Goal: Find specific page/section: Find specific page/section

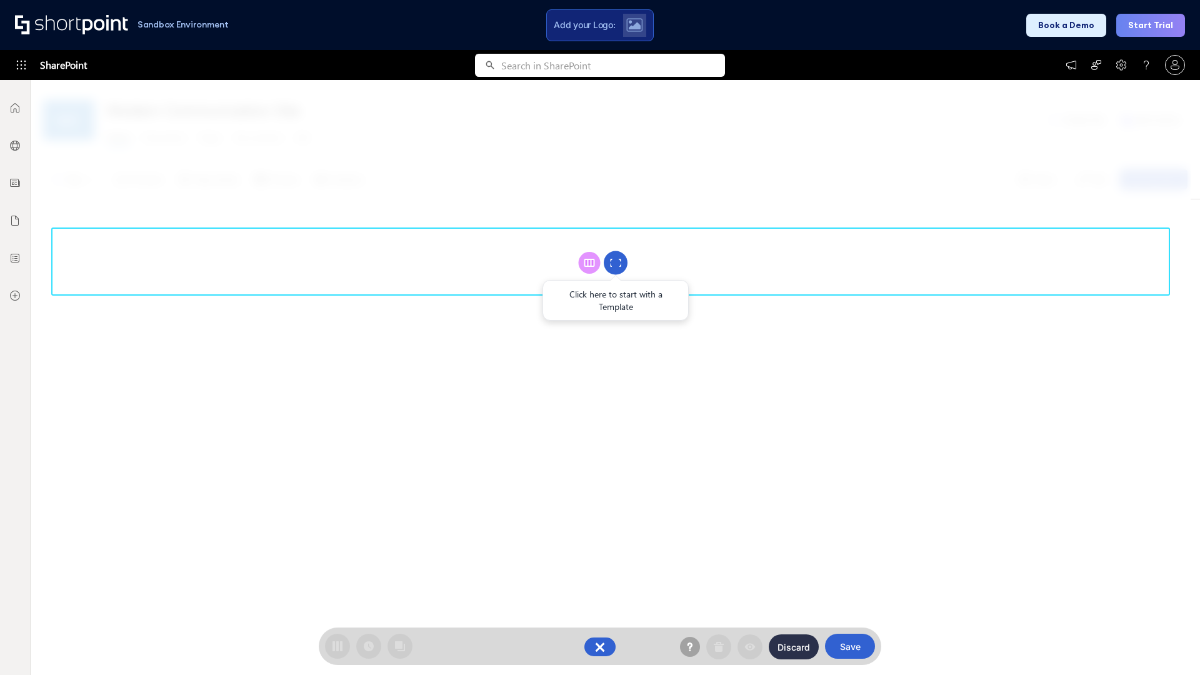
click at [615, 262] on circle at bounding box center [616, 263] width 24 height 24
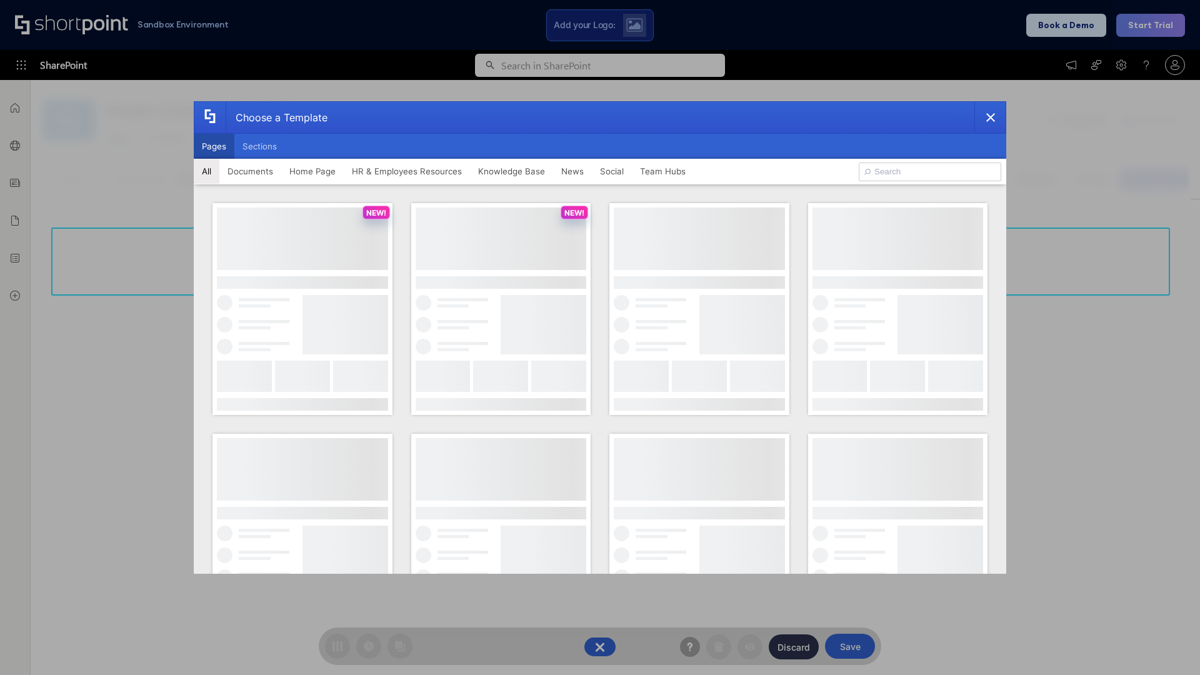
click at [214, 146] on button "Pages" at bounding box center [214, 146] width 41 height 25
type input "Knowledge Portal 1"
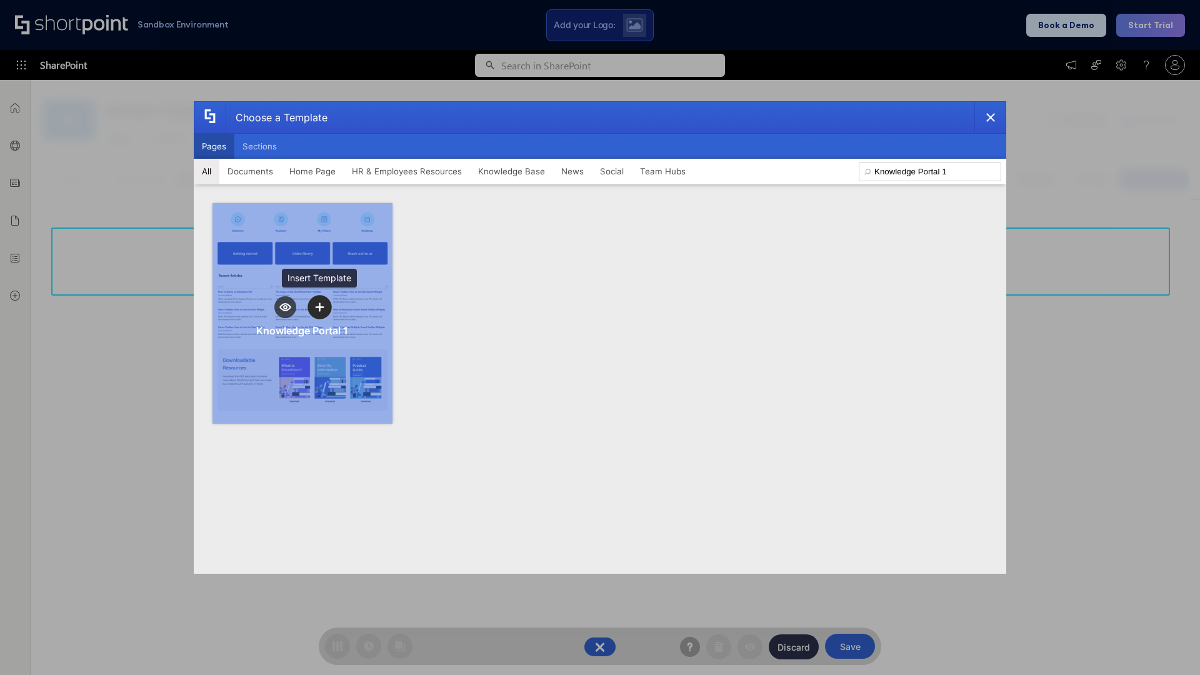
click at [319, 307] on icon "template selector" at bounding box center [319, 306] width 9 height 9
